Goal: Information Seeking & Learning: Learn about a topic

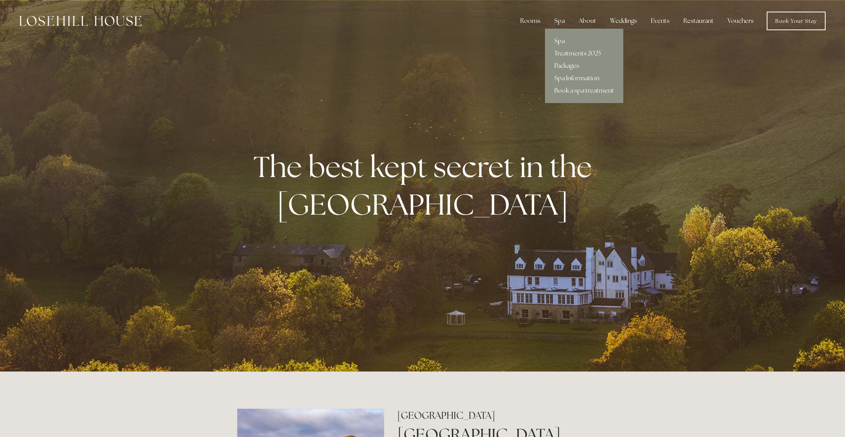
click at [561, 41] on link "Spa" at bounding box center [584, 41] width 78 height 12
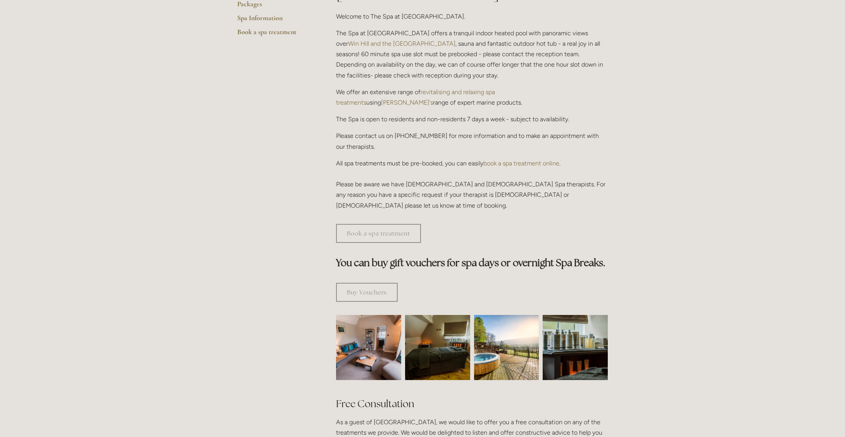
scroll to position [299, 0]
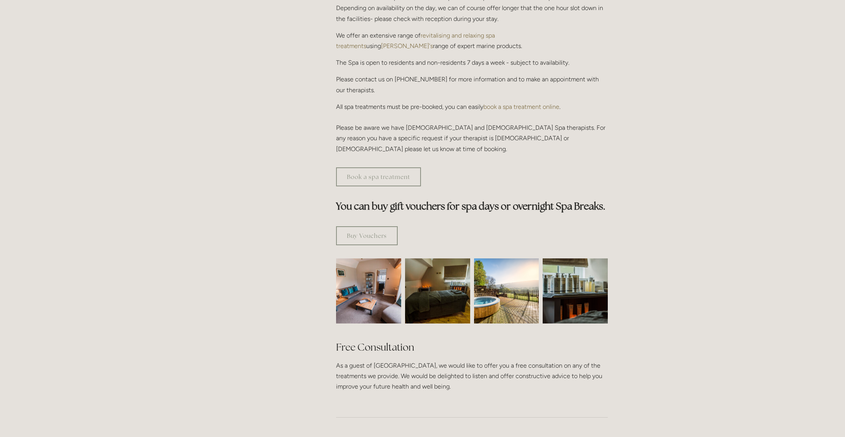
click at [374, 258] on img at bounding box center [369, 290] width 98 height 65
click at [430, 261] on img at bounding box center [438, 290] width 98 height 65
click at [505, 263] on img at bounding box center [506, 290] width 65 height 65
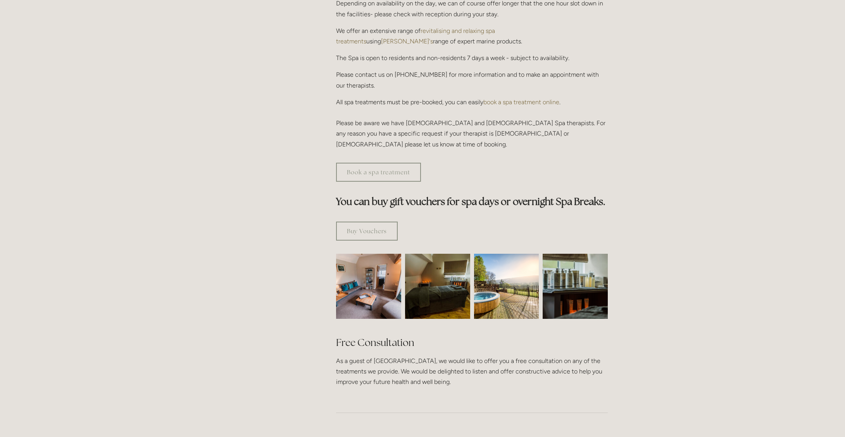
scroll to position [0, 0]
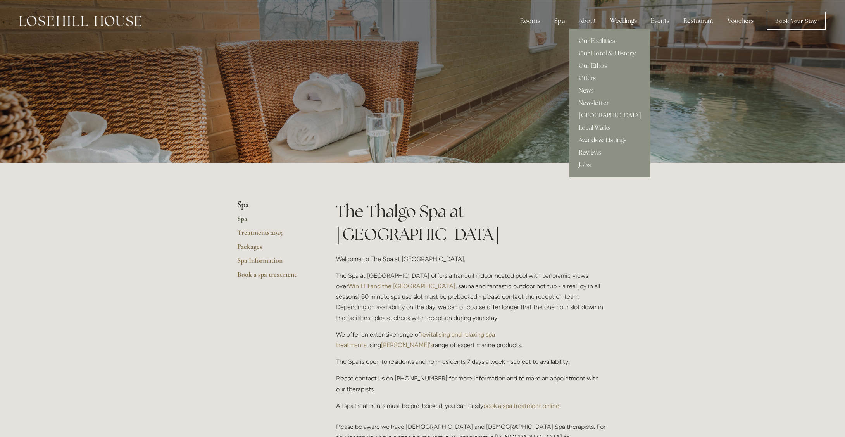
click at [591, 38] on link "Our Facilities" at bounding box center [609, 41] width 81 height 12
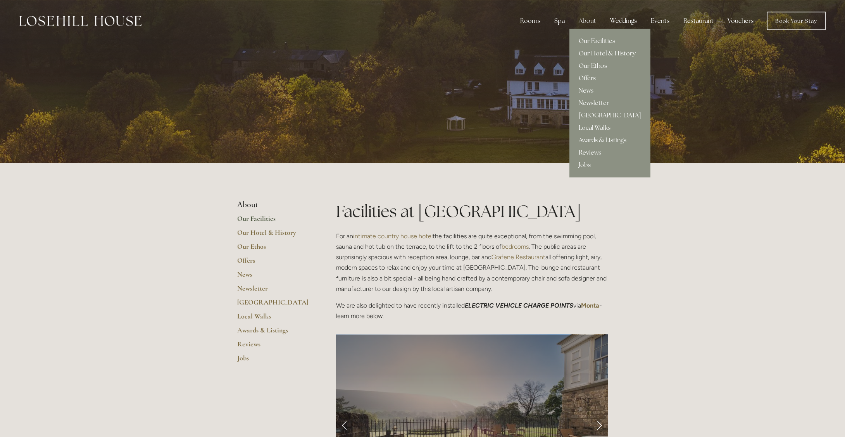
click at [593, 40] on link "Our Facilities" at bounding box center [609, 41] width 81 height 12
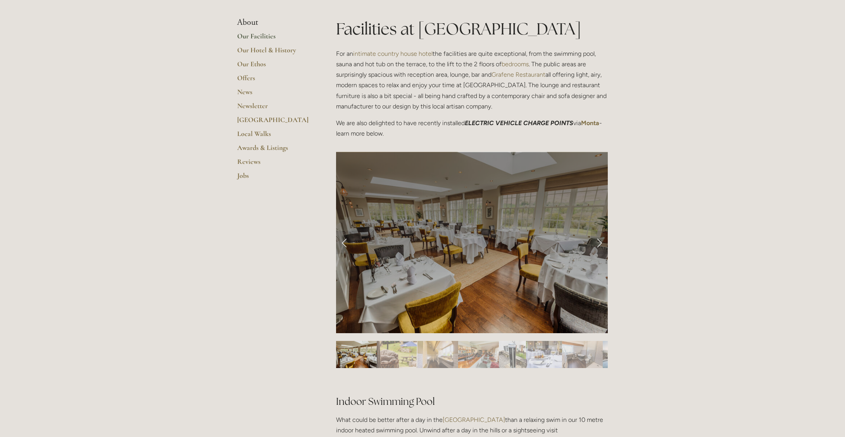
scroll to position [182, 0]
click at [597, 244] on link "Next Slide" at bounding box center [599, 242] width 17 height 23
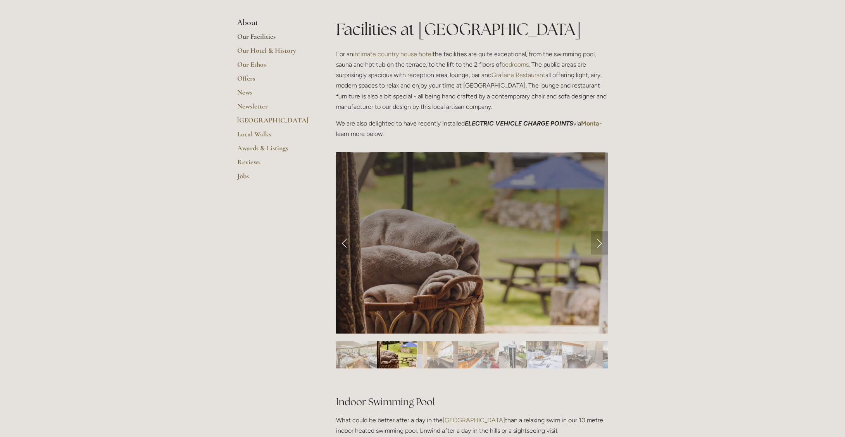
click at [598, 244] on link "Next Slide" at bounding box center [599, 242] width 17 height 23
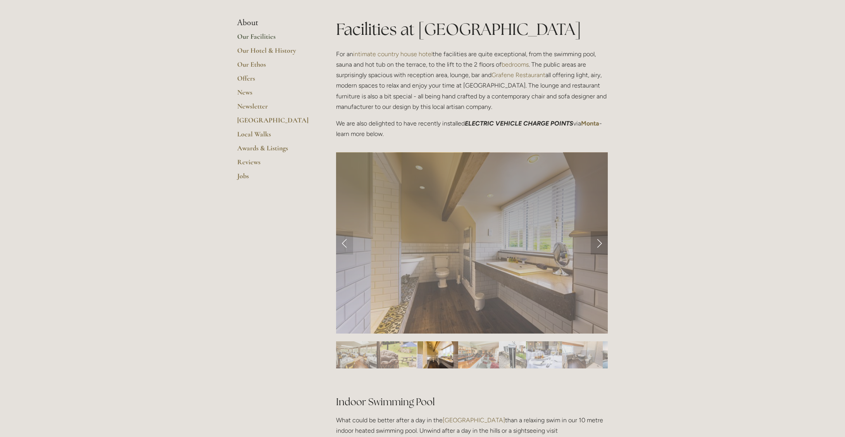
click at [600, 243] on link "Next Slide" at bounding box center [599, 242] width 17 height 23
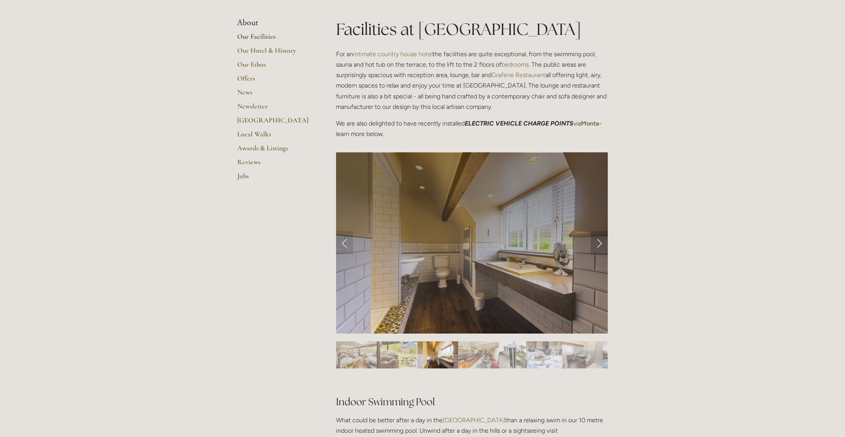
click at [598, 243] on link "Next Slide" at bounding box center [599, 242] width 17 height 23
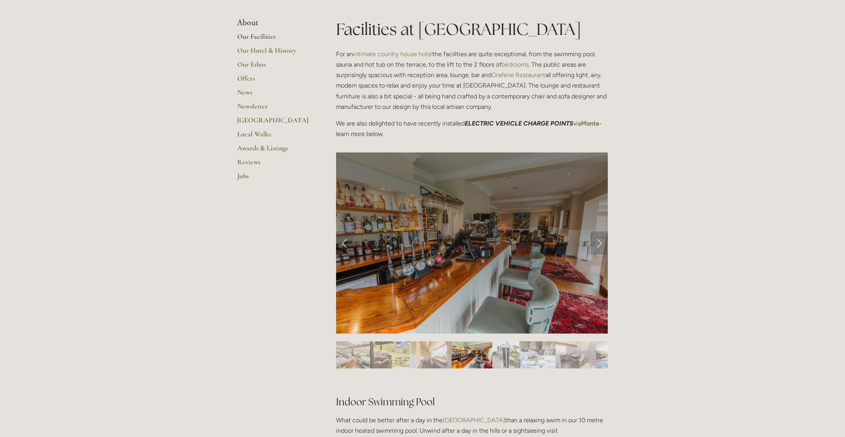
click at [599, 243] on link "Next Slide" at bounding box center [599, 242] width 17 height 23
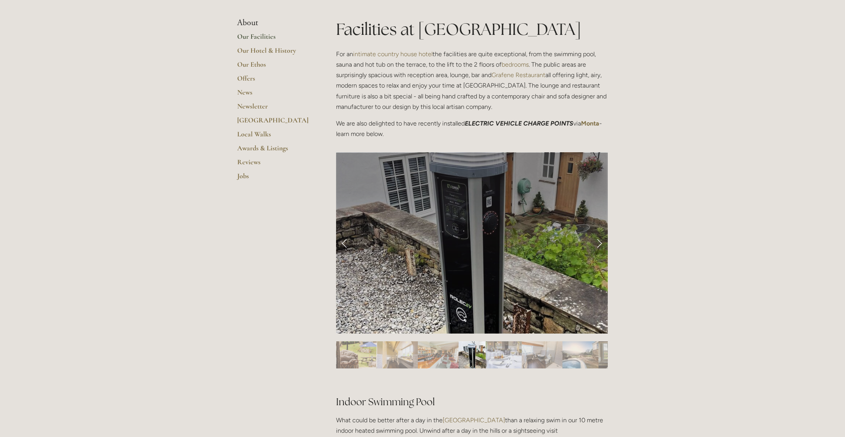
click at [600, 243] on link "Next Slide" at bounding box center [599, 242] width 17 height 23
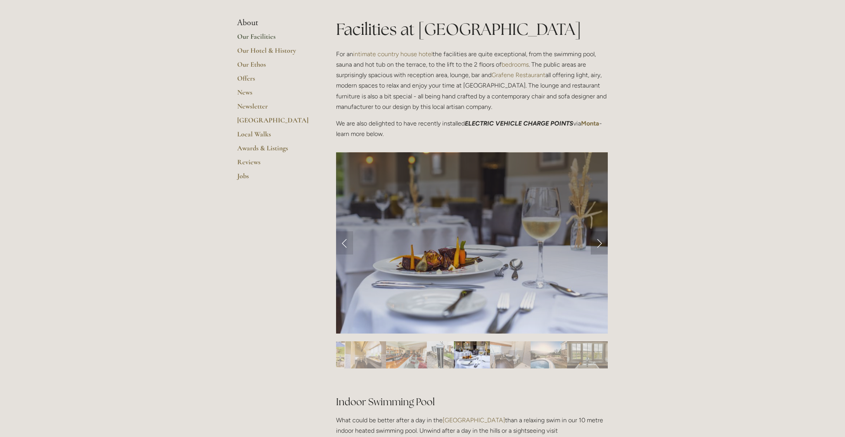
click at [600, 243] on link "Next Slide" at bounding box center [599, 242] width 17 height 23
click at [599, 246] on link "Next Slide" at bounding box center [599, 242] width 17 height 23
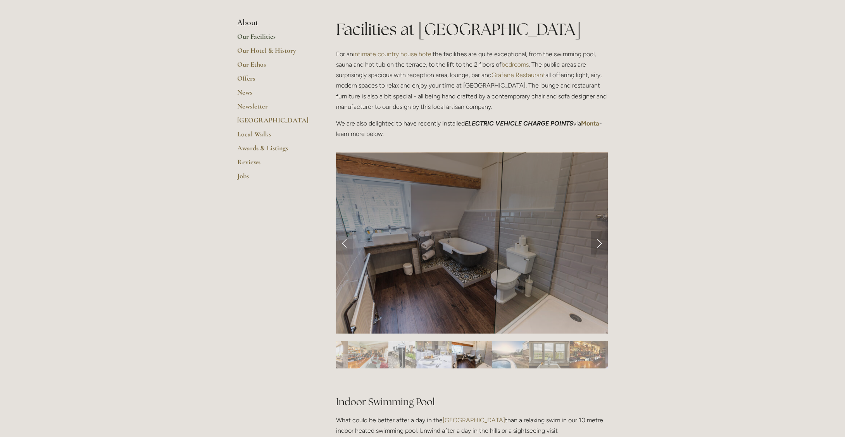
click at [599, 246] on link "Next Slide" at bounding box center [599, 242] width 17 height 23
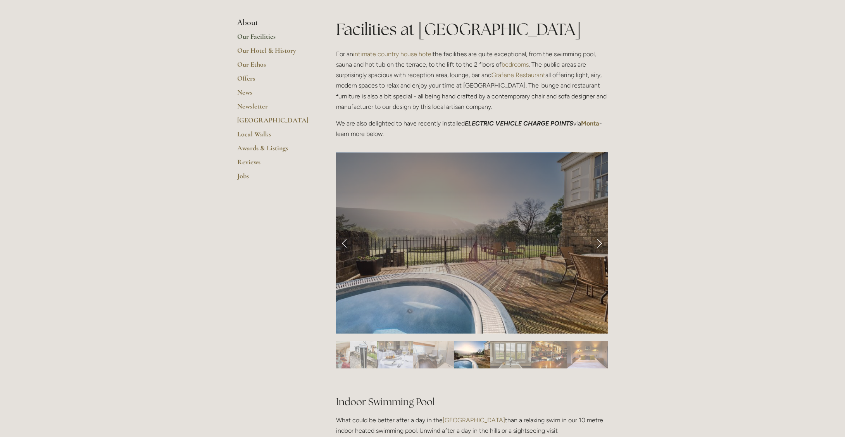
click at [599, 246] on link "Next Slide" at bounding box center [599, 242] width 17 height 23
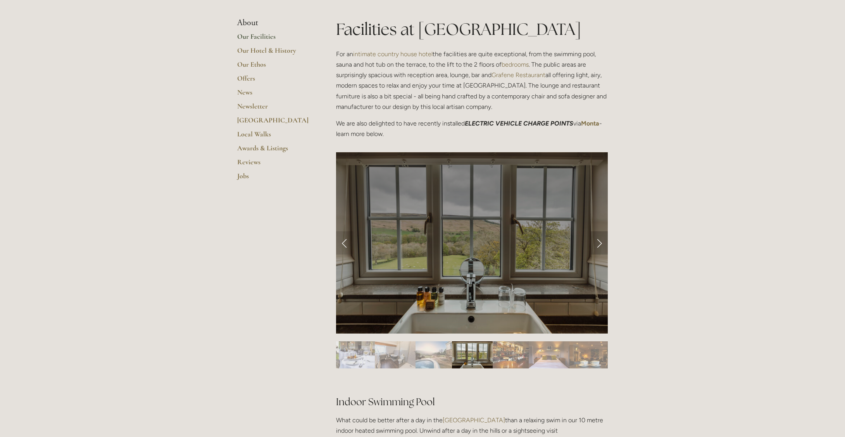
click at [599, 246] on link "Next Slide" at bounding box center [599, 242] width 17 height 23
click at [600, 245] on link "Next Slide" at bounding box center [599, 242] width 17 height 23
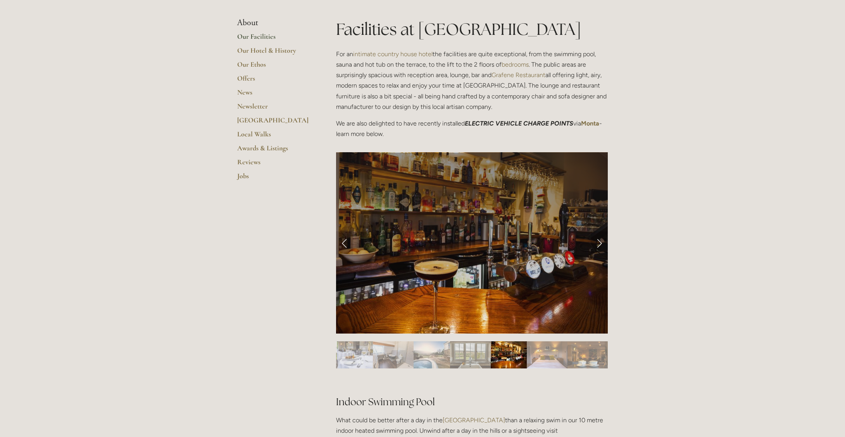
click at [600, 245] on link "Next Slide" at bounding box center [599, 242] width 17 height 23
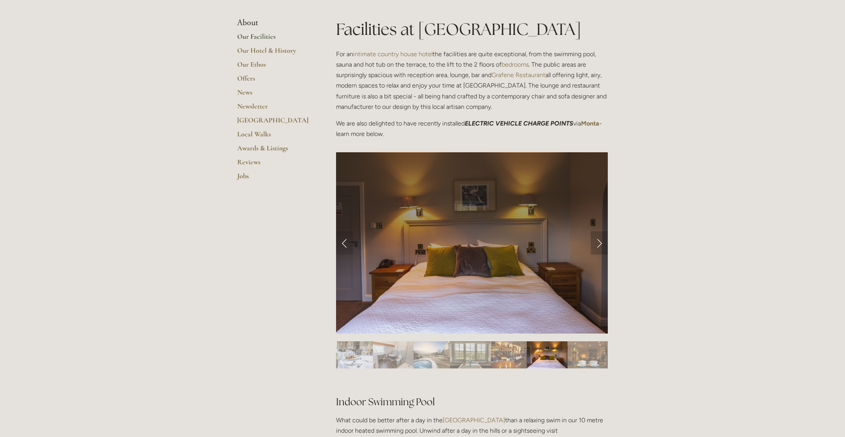
click at [600, 245] on link "Next Slide" at bounding box center [599, 242] width 17 height 23
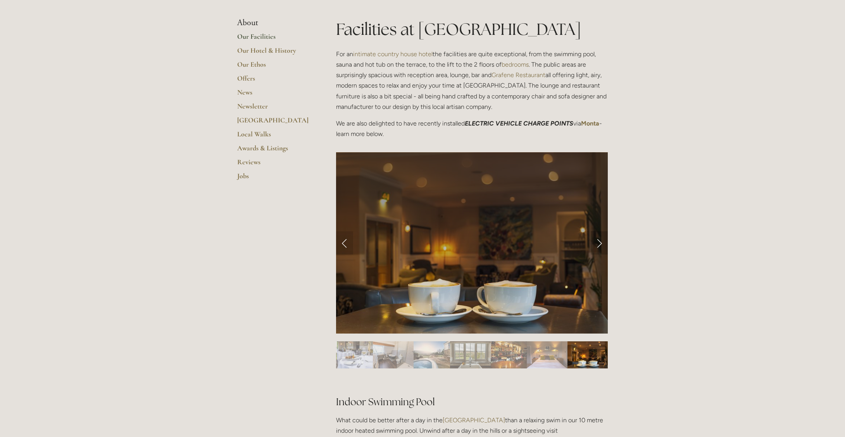
click at [600, 245] on link "Next Slide" at bounding box center [599, 242] width 17 height 23
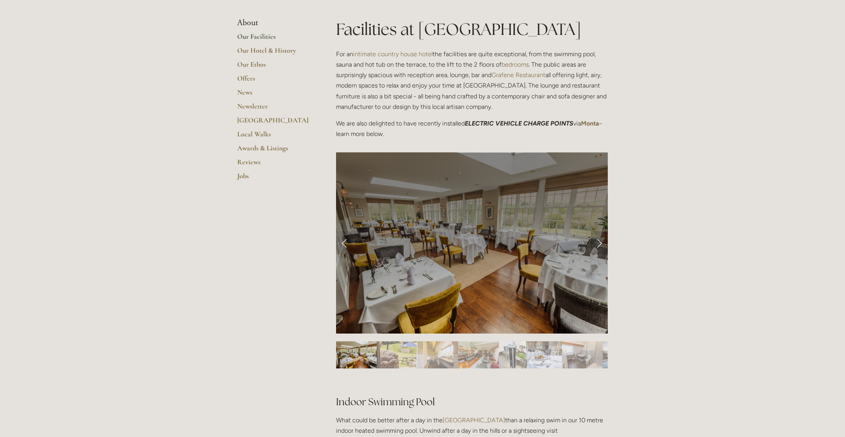
click at [600, 245] on link "Next Slide" at bounding box center [599, 242] width 17 height 23
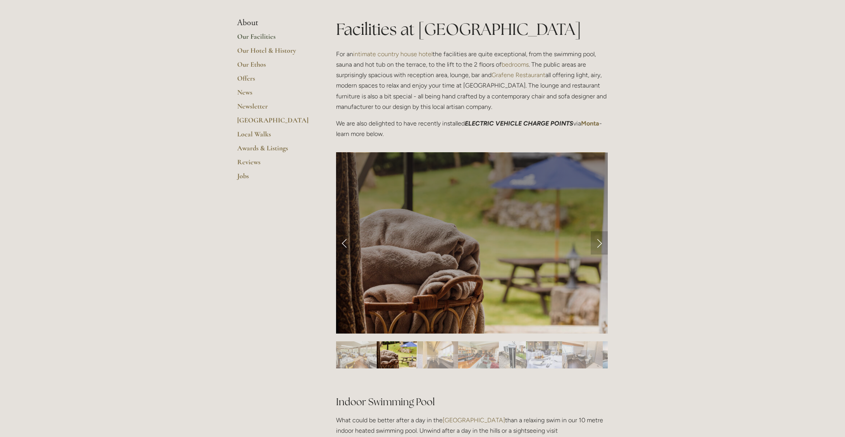
click at [600, 245] on link "Next Slide" at bounding box center [599, 242] width 17 height 23
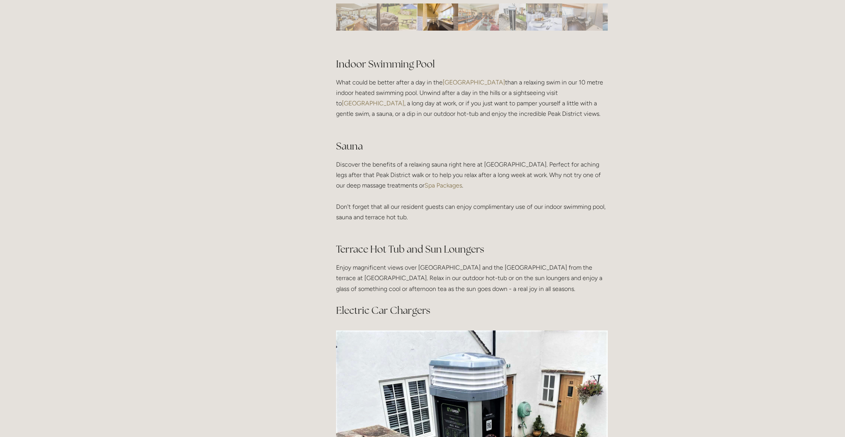
scroll to position [520, 0]
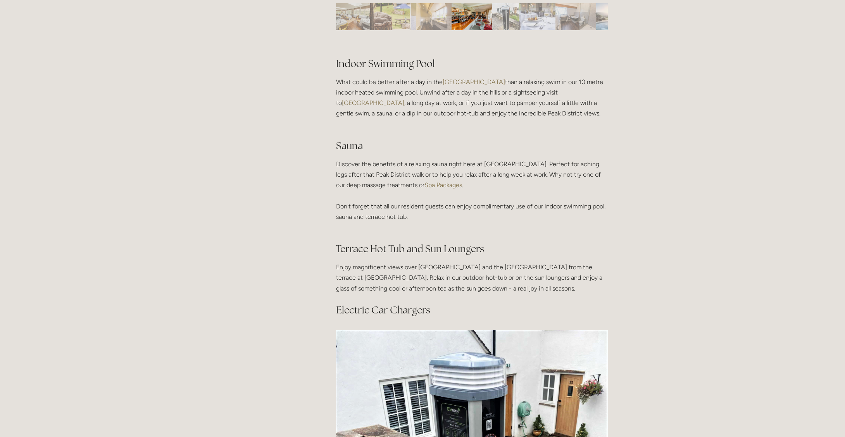
click at [462, 186] on link "Spa Packages" at bounding box center [443, 184] width 38 height 7
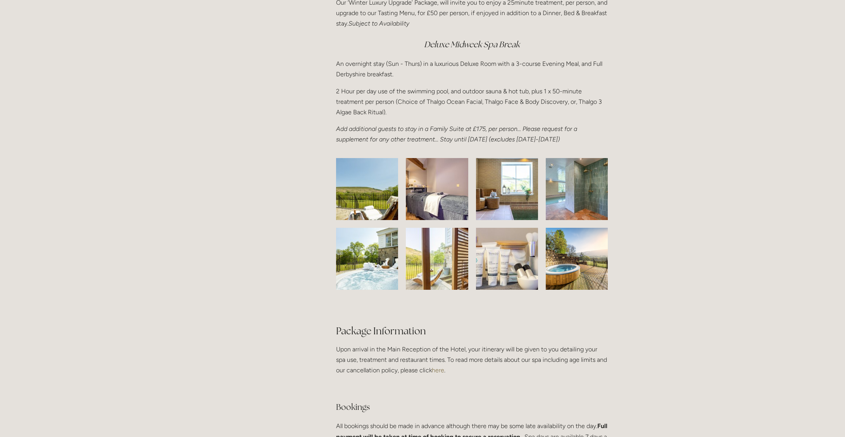
scroll to position [1109, 0]
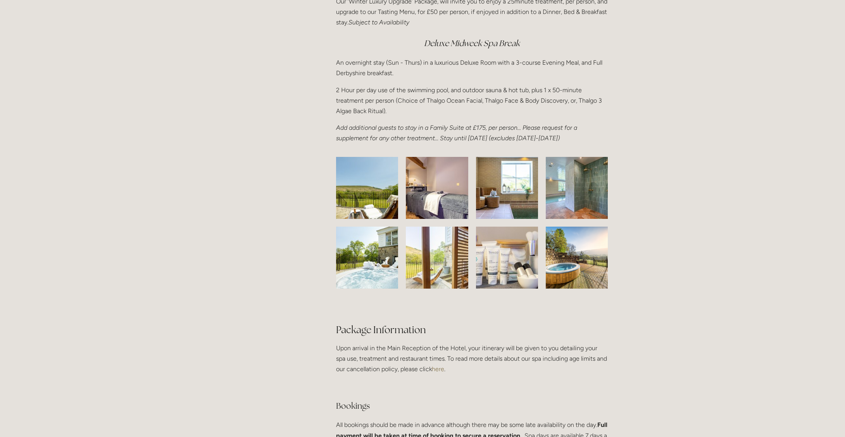
click at [383, 219] on img at bounding box center [367, 188] width 98 height 62
click at [421, 219] on img at bounding box center [436, 188] width 91 height 62
drag, startPoint x: 509, startPoint y: 229, endPoint x: 527, endPoint y: 231, distance: 17.9
click at [510, 219] on img at bounding box center [506, 188] width 93 height 62
click at [567, 227] on div at bounding box center [581, 192] width 70 height 70
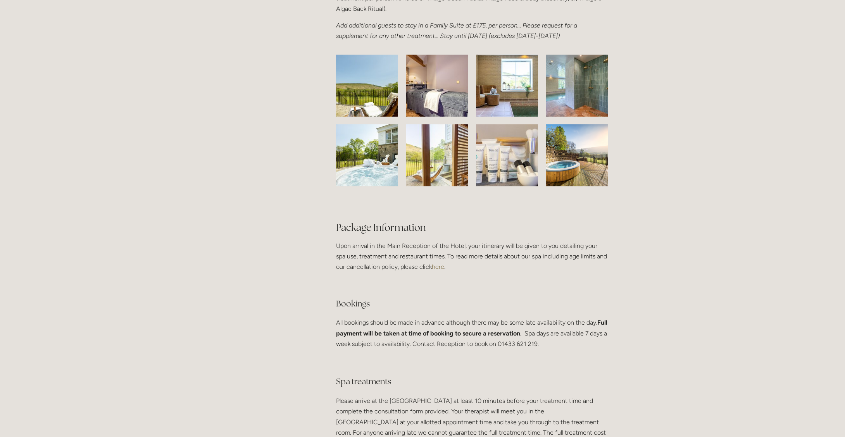
scroll to position [1296, 0]
